Goal: Transaction & Acquisition: Book appointment/travel/reservation

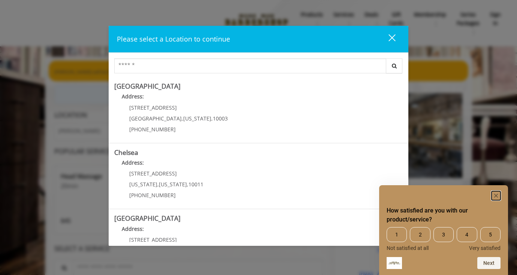
click at [495, 194] on rect "Hide survey" at bounding box center [496, 196] width 9 height 9
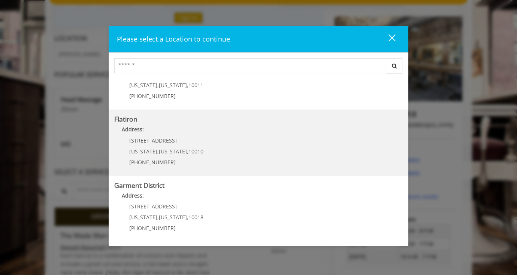
scroll to position [150, 0]
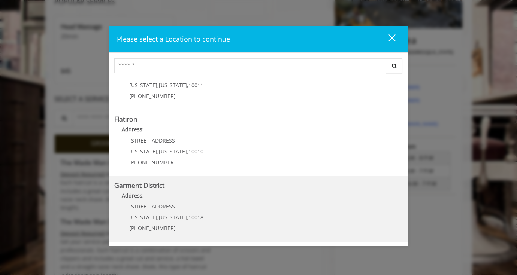
click at [157, 185] on b "Garment District" at bounding box center [139, 185] width 50 height 9
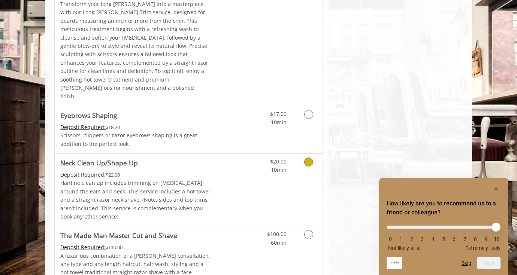
scroll to position [1118, 0]
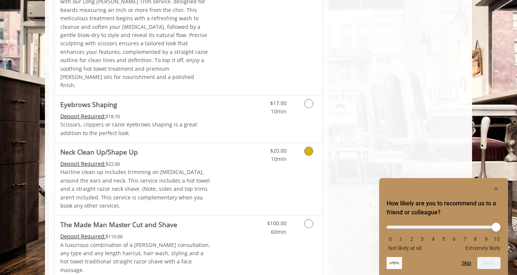
click at [305, 147] on icon "Grooming services" at bounding box center [308, 151] width 9 height 9
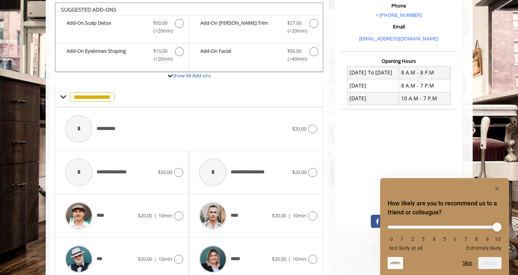
scroll to position [236, 0]
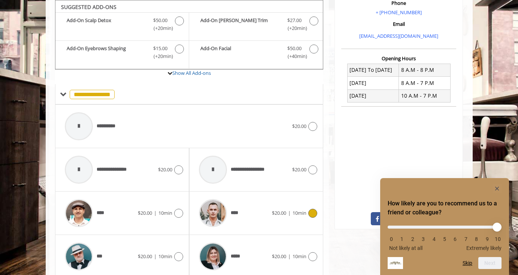
click at [314, 215] on icon at bounding box center [312, 213] width 9 height 9
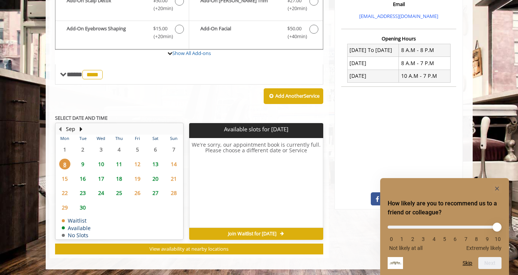
scroll to position [257, 0]
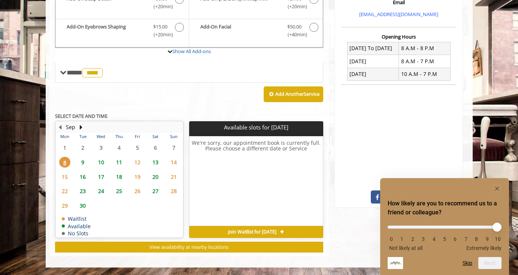
click at [82, 165] on span "9" at bounding box center [82, 162] width 11 height 11
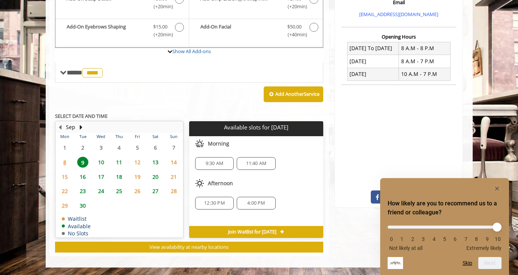
click at [101, 162] on span "10" at bounding box center [101, 162] width 11 height 11
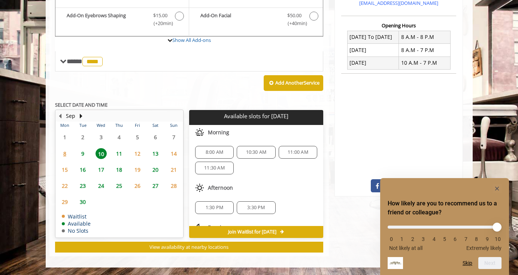
scroll to position [34, 0]
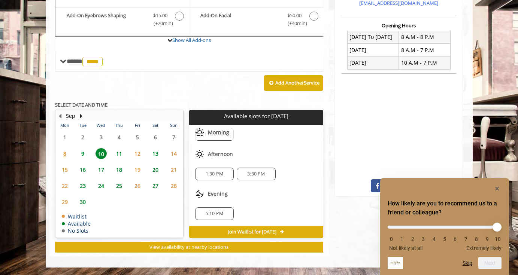
click at [122, 156] on span "11" at bounding box center [119, 153] width 11 height 11
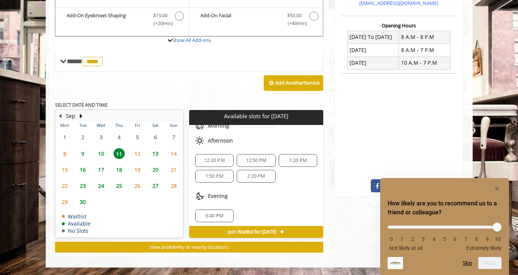
scroll to position [49, 0]
click at [99, 155] on span "10" at bounding box center [101, 153] width 11 height 11
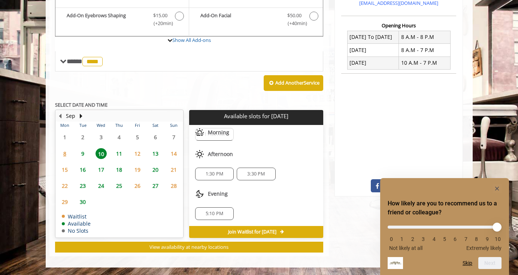
scroll to position [81, 0]
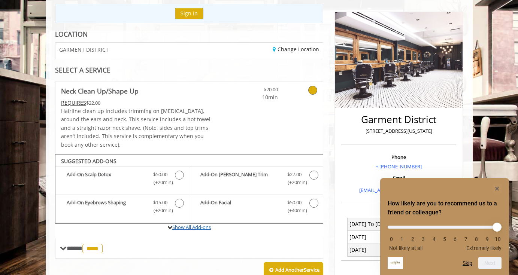
click at [187, 229] on link "Show All Add-ons" at bounding box center [191, 227] width 39 height 7
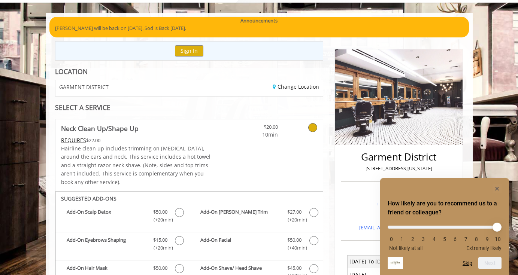
scroll to position [296, 0]
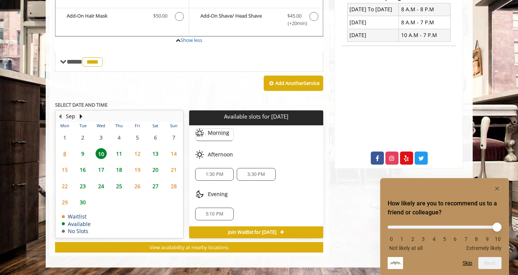
click at [215, 214] on span "5:10 PM" at bounding box center [215, 214] width 18 height 6
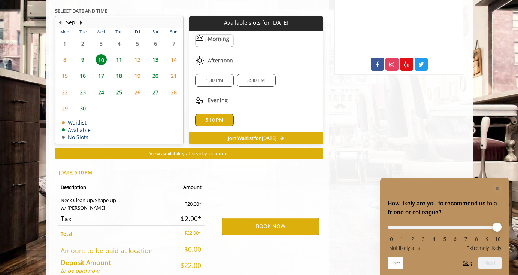
scroll to position [432, 0]
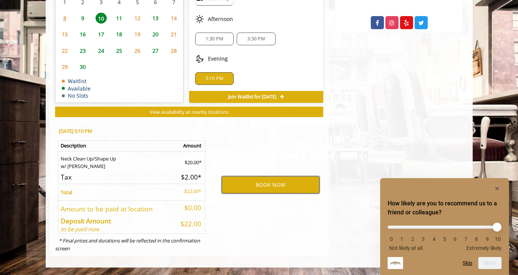
click at [271, 180] on button "BOOK NOW" at bounding box center [271, 185] width 98 height 17
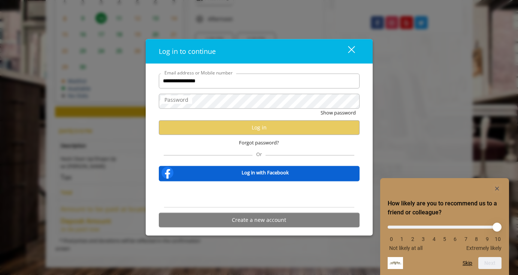
type input "**********"
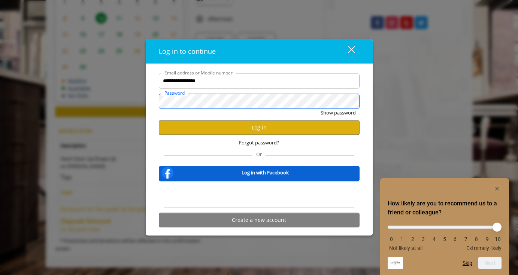
click at [321, 109] on button "Show password" at bounding box center [338, 113] width 35 height 8
click at [268, 126] on button "Log in" at bounding box center [259, 127] width 201 height 15
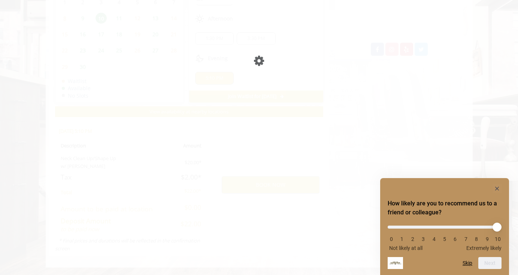
scroll to position [406, 0]
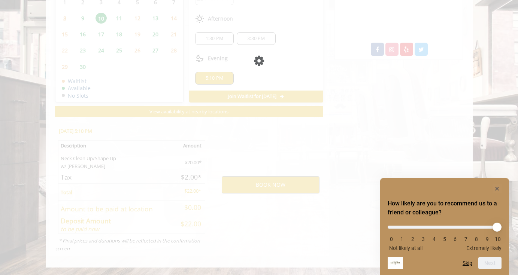
click at [171, 96] on div "Please wait page is Loading" at bounding box center [259, 137] width 518 height 275
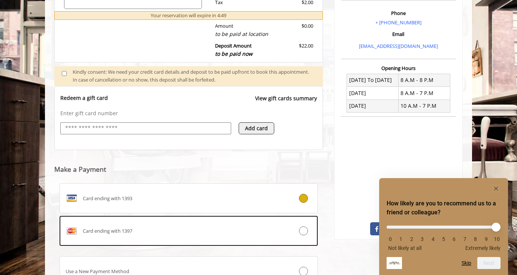
scroll to position [289, 0]
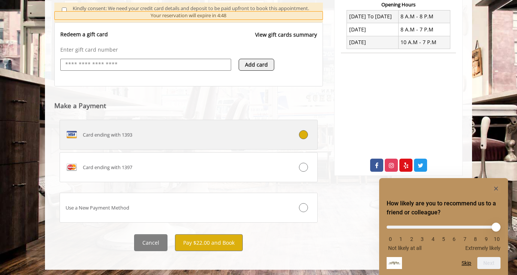
click at [166, 135] on div "Card ending with 1393" at bounding box center [167, 135] width 214 height 12
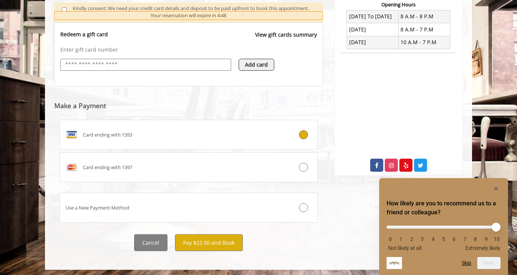
scroll to position [242, 0]
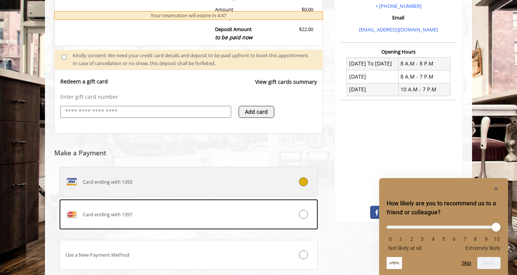
click at [240, 183] on div "Card ending with 1393" at bounding box center [167, 182] width 214 height 12
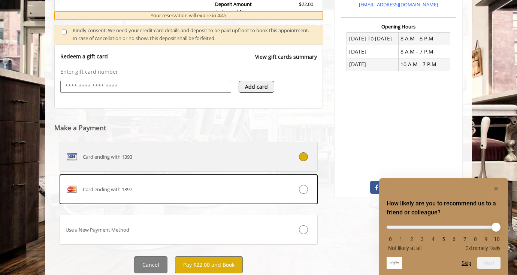
scroll to position [292, 0]
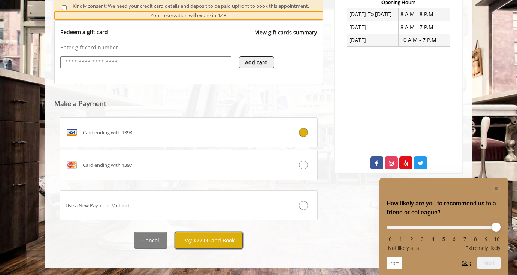
click at [210, 243] on button "Pay $22.00 and Book" at bounding box center [209, 240] width 68 height 17
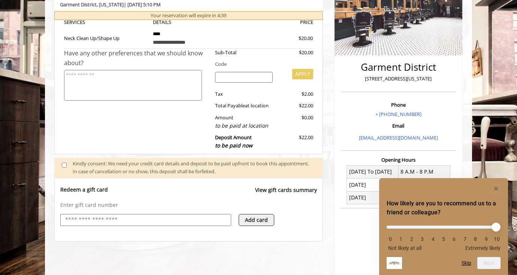
scroll to position [321, 0]
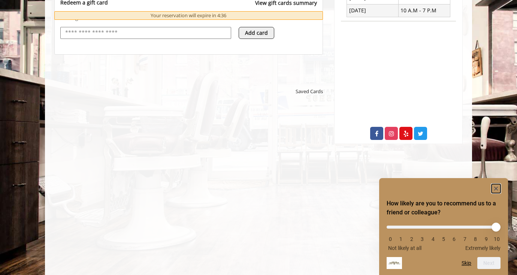
click at [497, 188] on icon "Hide survey" at bounding box center [496, 189] width 4 height 4
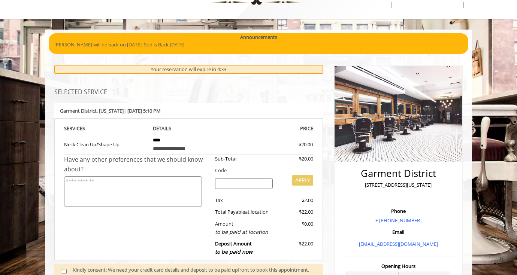
scroll to position [0, 0]
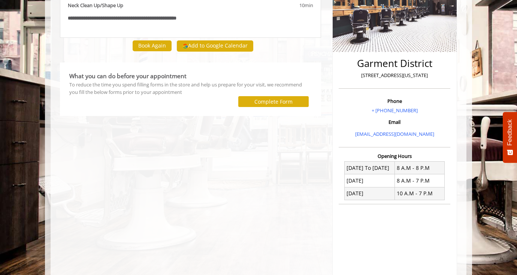
scroll to position [189, 0]
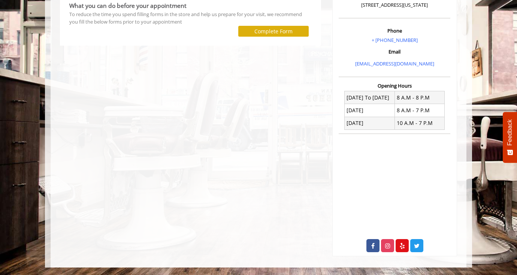
click at [232, 148] on div "**********" at bounding box center [190, 64] width 272 height 385
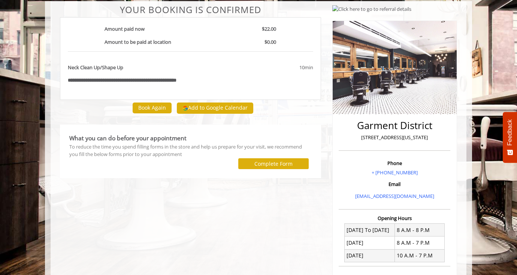
scroll to position [0, 0]
